Goal: Information Seeking & Learning: Learn about a topic

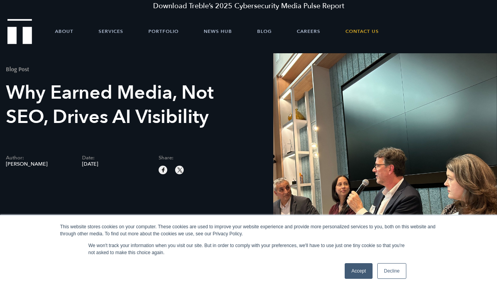
click at [380, 271] on link "Decline" at bounding box center [391, 272] width 29 height 16
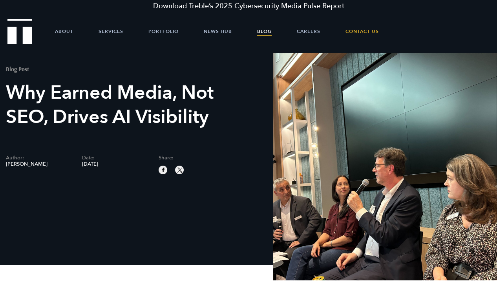
click at [267, 29] on link "Blog" at bounding box center [264, 32] width 15 height 24
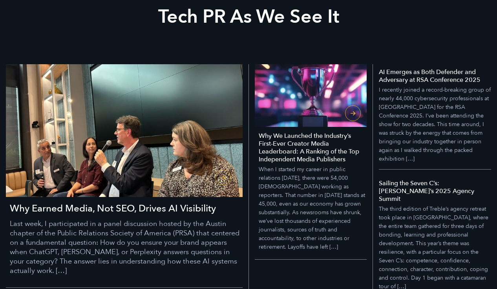
scroll to position [95, 0]
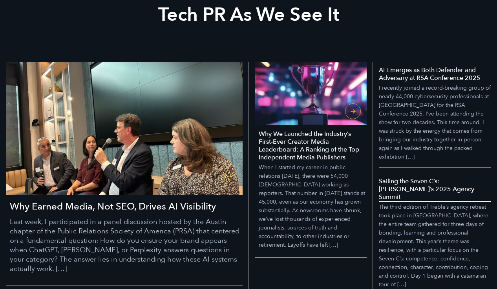
click at [426, 186] on h5 "Sailing the Seven C’s: [PERSON_NAME]’s 2025 Agency Summit" at bounding box center [435, 190] width 113 height 24
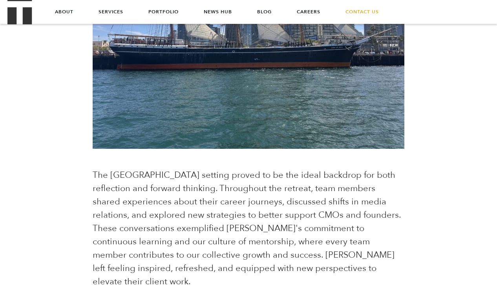
scroll to position [1194, 0]
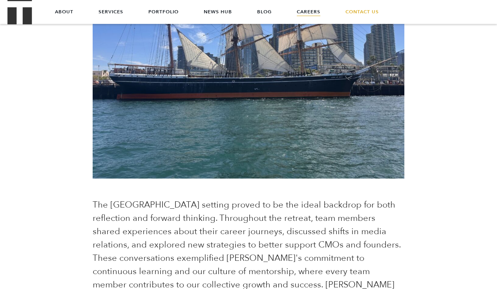
click at [309, 15] on link "Careers" at bounding box center [309, 12] width 24 height 24
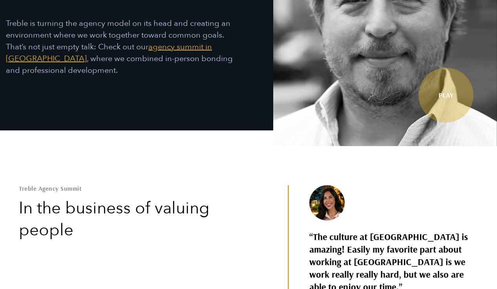
scroll to position [257, 0]
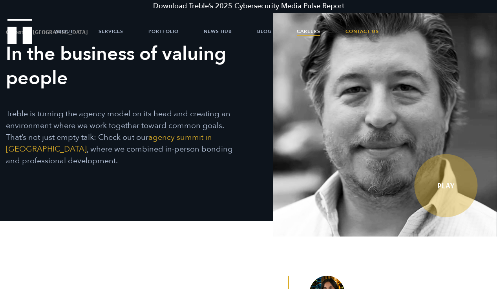
click at [457, 197] on link "Play" at bounding box center [445, 186] width 63 height 63
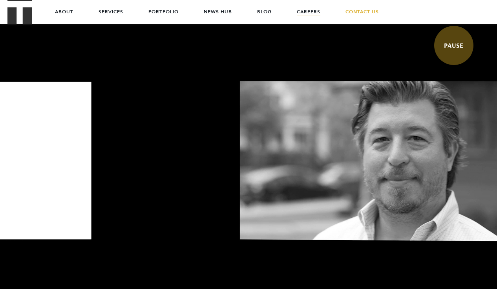
scroll to position [269, 0]
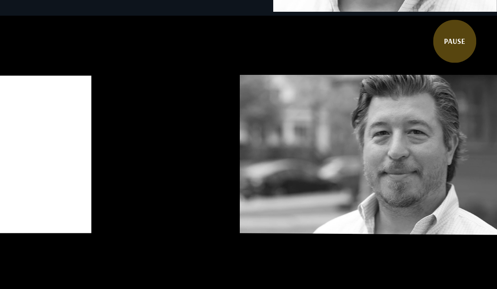
click at [456, 49] on link "Pause" at bounding box center [454, 41] width 43 height 43
click at [455, 48] on link "Play" at bounding box center [454, 40] width 40 height 40
click at [468, 31] on link "Pause" at bounding box center [459, 36] width 43 height 43
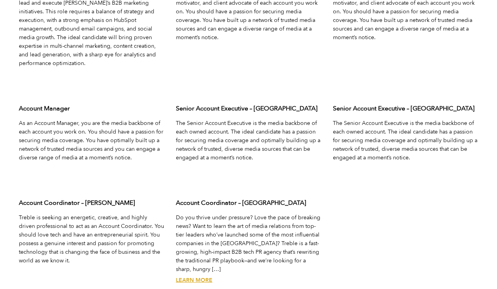
scroll to position [2837, 0]
